Goal: Navigation & Orientation: Find specific page/section

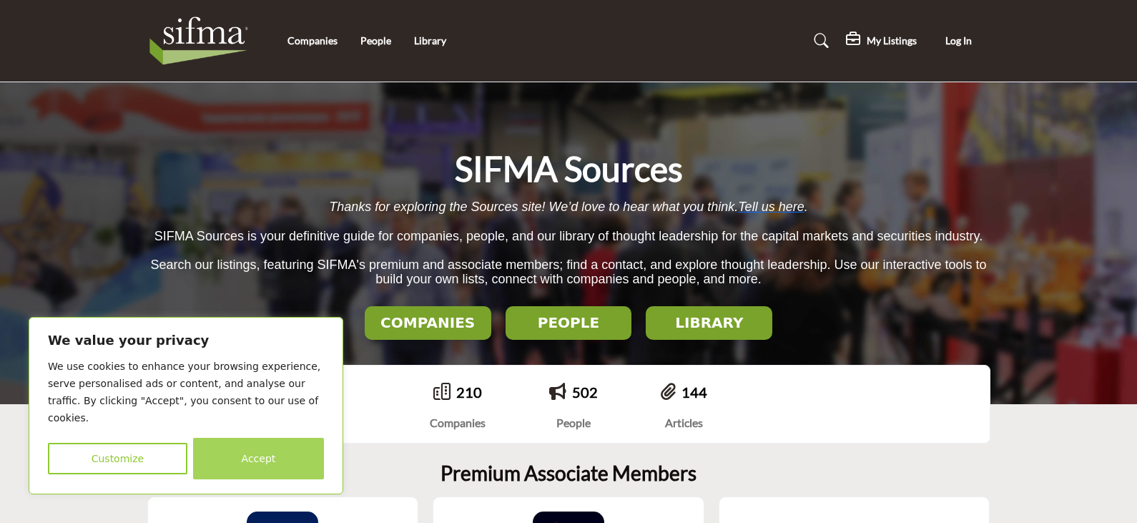
click at [277, 464] on button "Accept" at bounding box center [258, 457] width 131 height 41
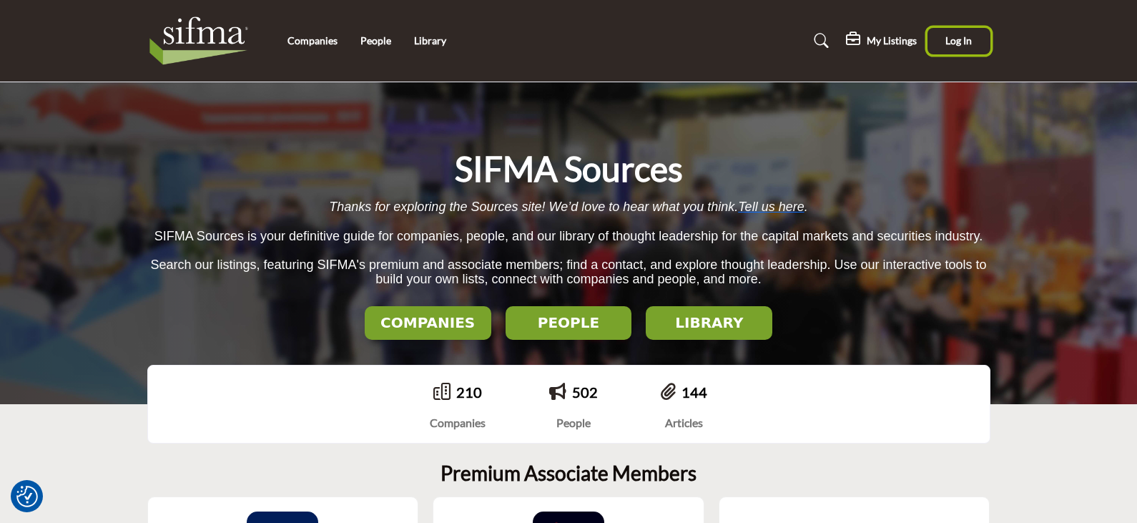
click at [963, 42] on span "Log In" at bounding box center [958, 40] width 26 height 12
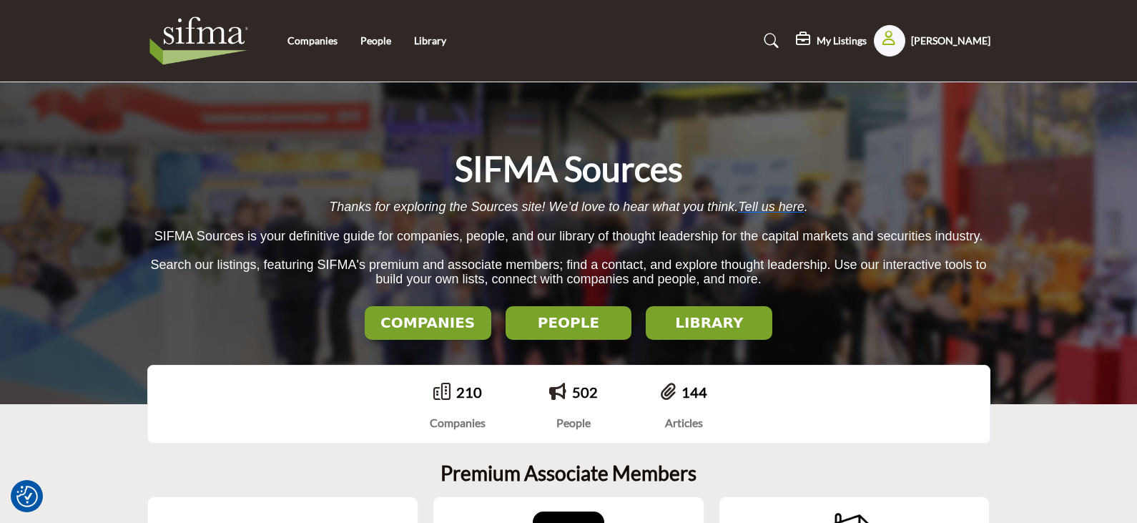
click at [858, 37] on h5 "My Listings" at bounding box center [841, 40] width 50 height 13
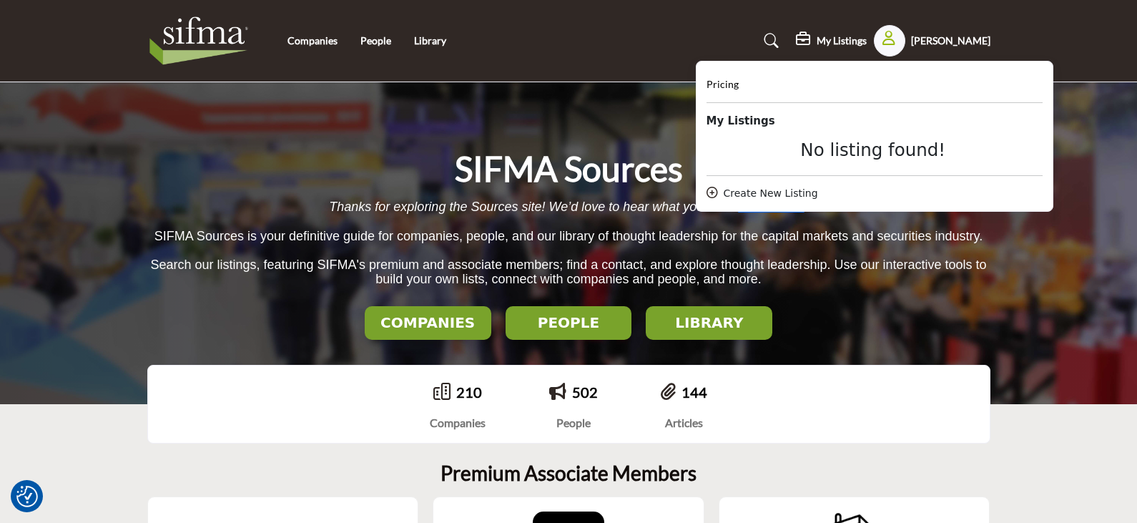
click at [769, 193] on div "Create New Listing" at bounding box center [874, 193] width 336 height 15
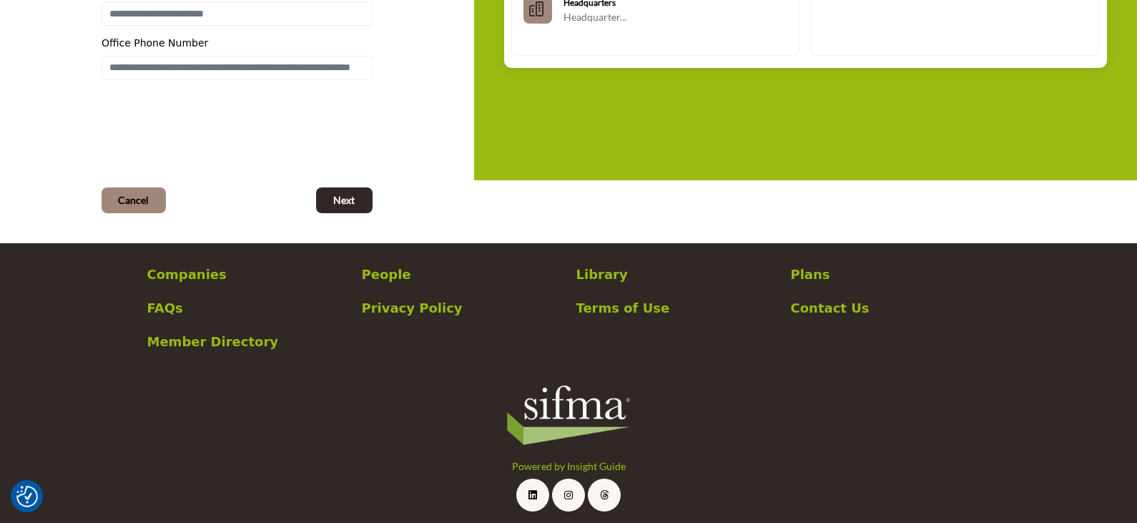
scroll to position [429, 0]
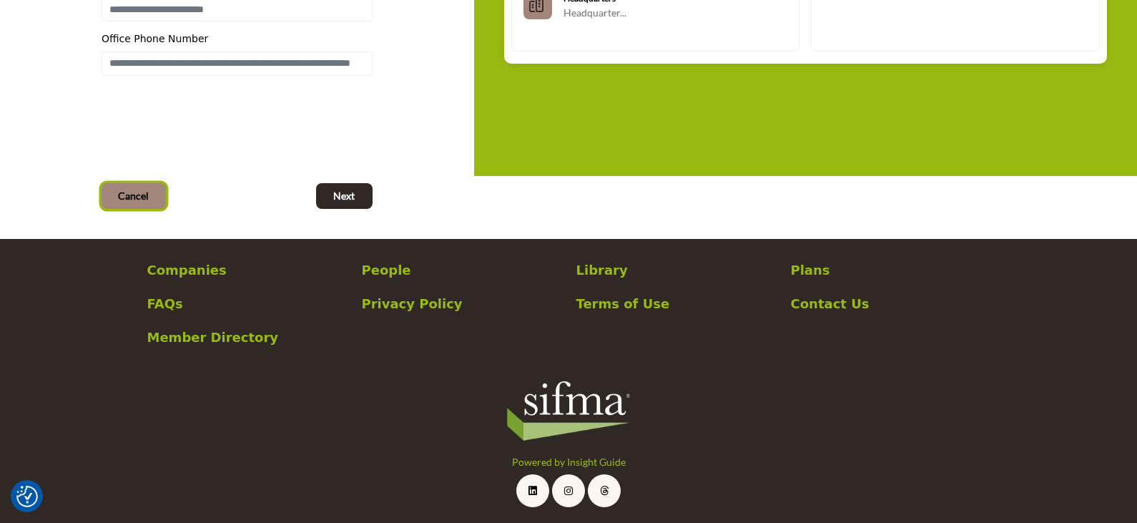
click at [128, 203] on span "Cancel" at bounding box center [133, 196] width 31 height 14
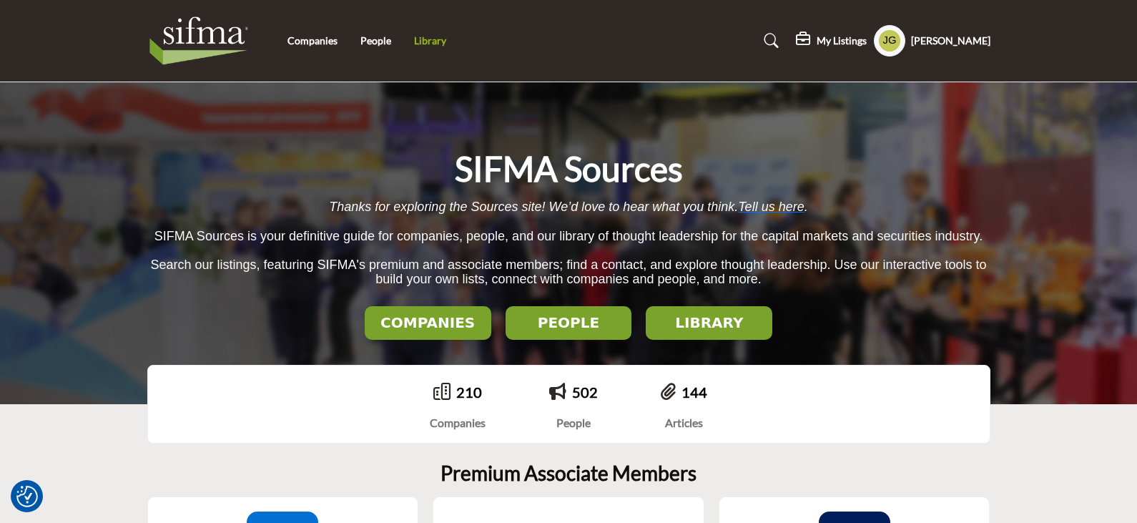
click at [435, 41] on link "Library" at bounding box center [430, 40] width 32 height 12
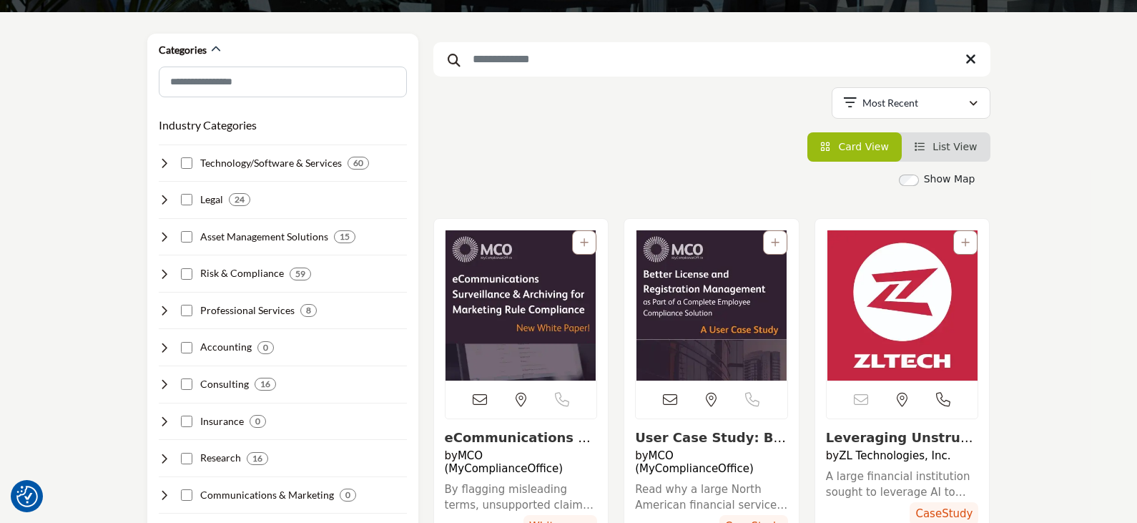
scroll to position [214, 0]
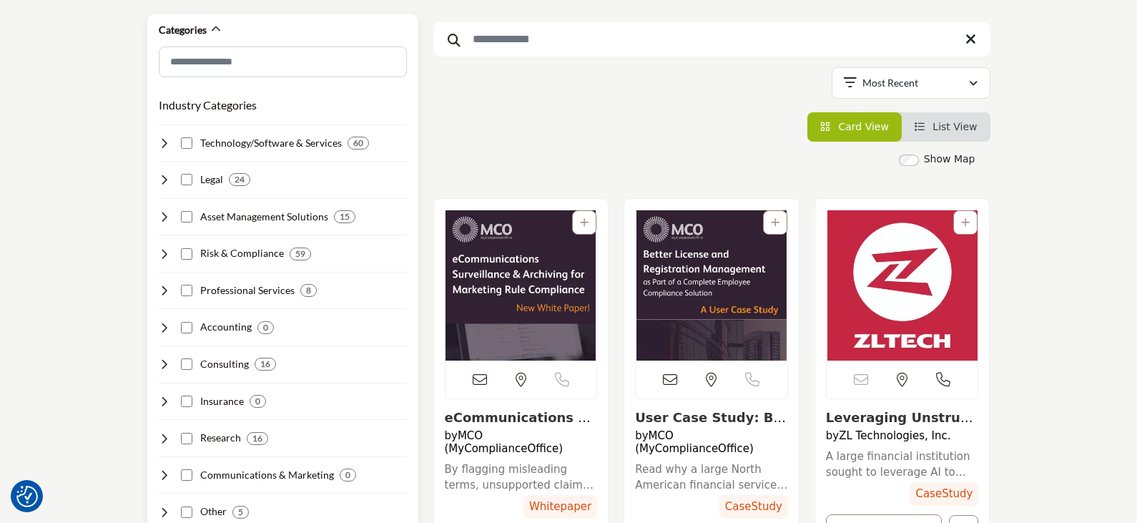
click at [161, 182] on icon at bounding box center [164, 179] width 11 height 11
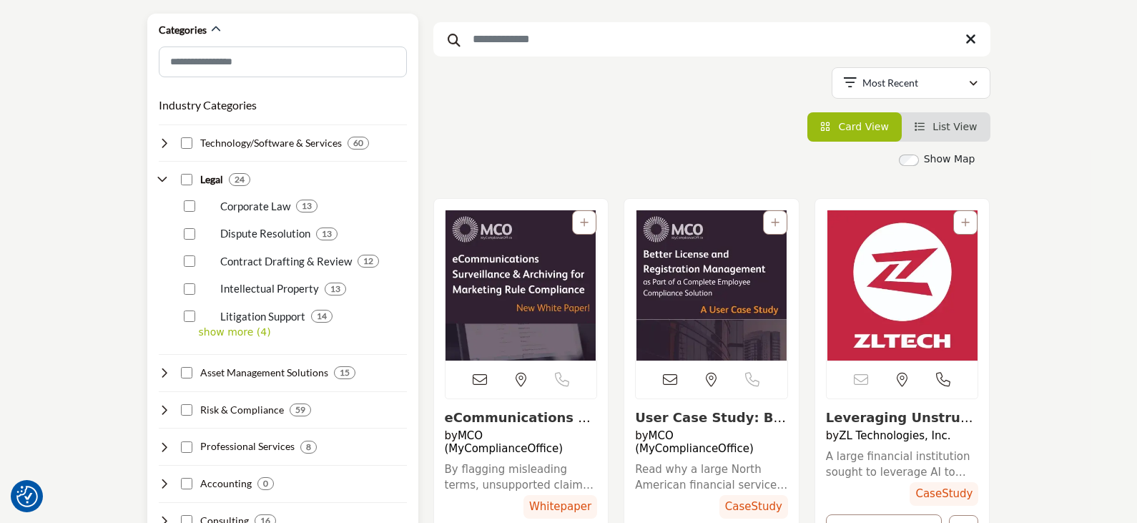
click at [162, 181] on icon at bounding box center [164, 179] width 11 height 11
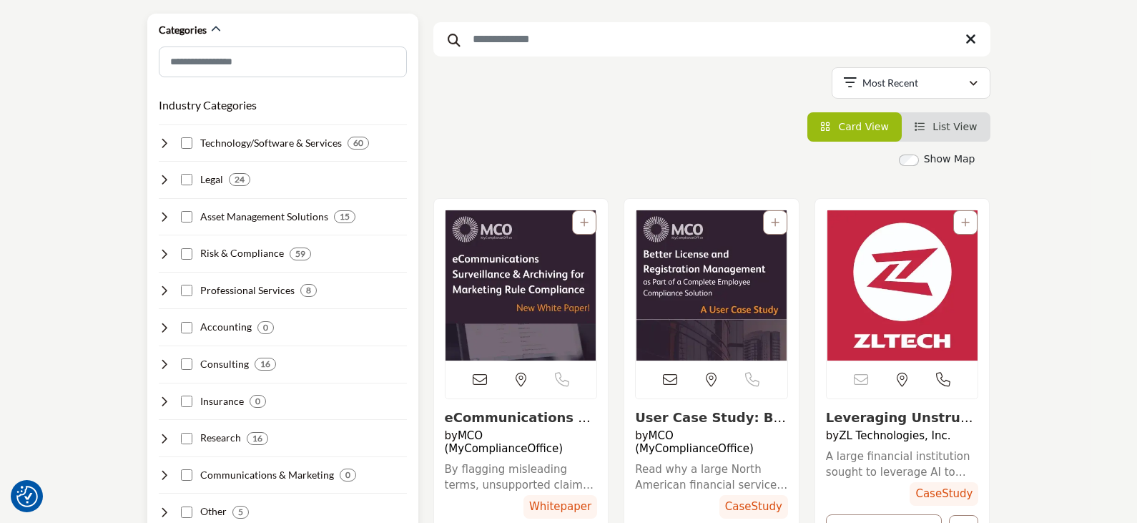
click at [165, 254] on icon at bounding box center [164, 253] width 11 height 11
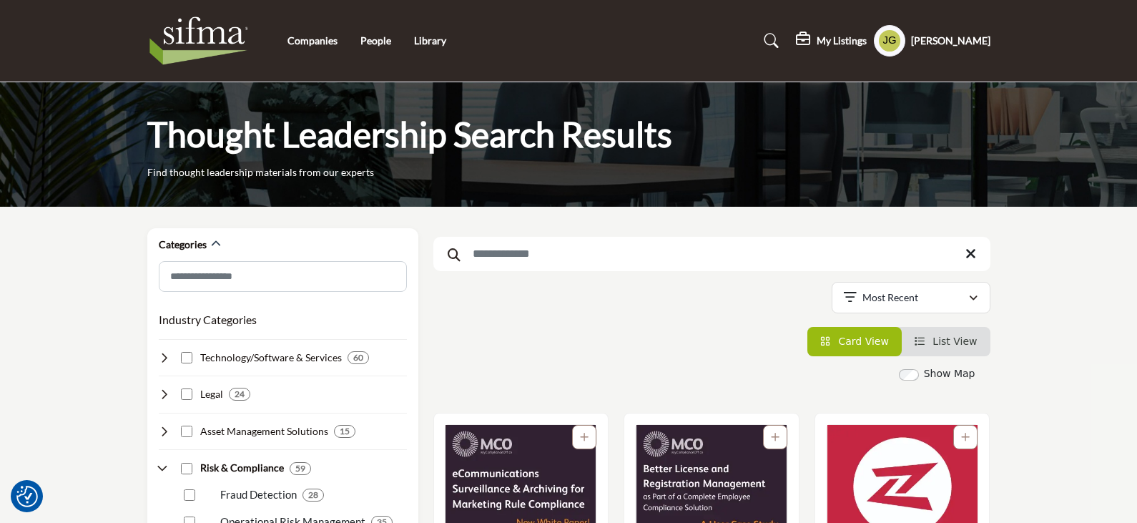
click at [307, 41] on link "Companies" at bounding box center [312, 40] width 50 height 12
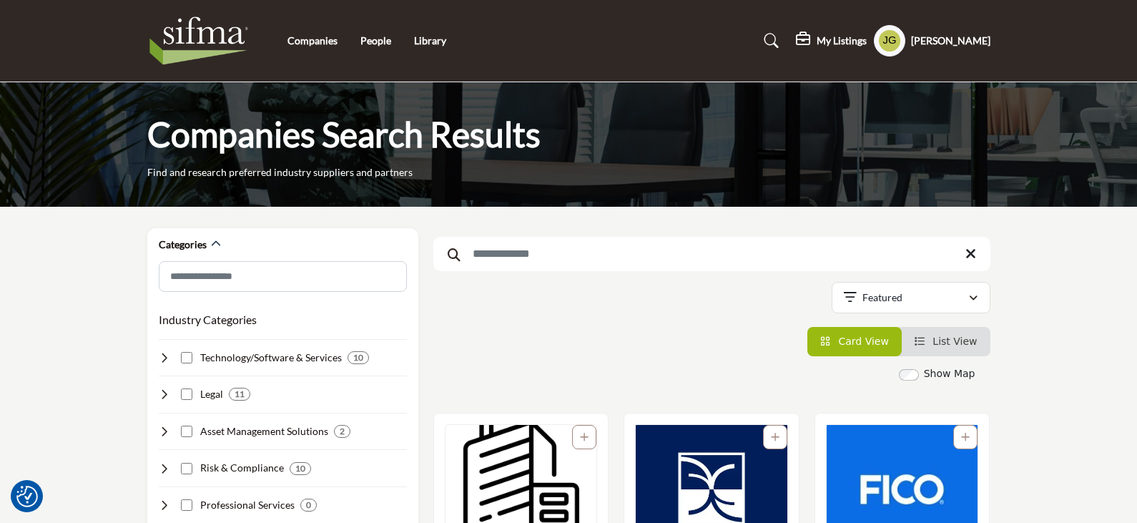
click at [198, 40] on img at bounding box center [202, 40] width 111 height 57
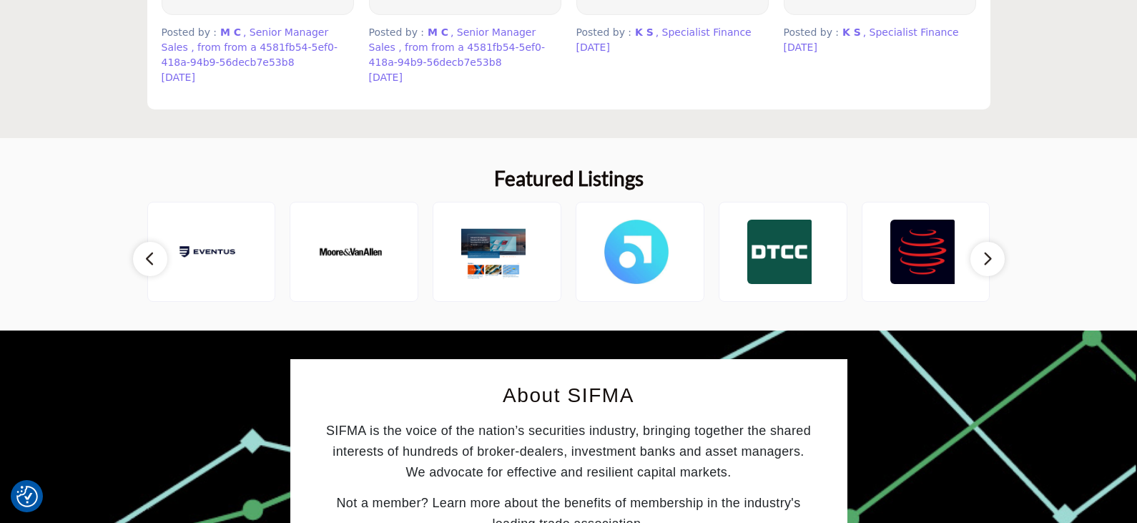
scroll to position [1576, 0]
